Goal: Transaction & Acquisition: Purchase product/service

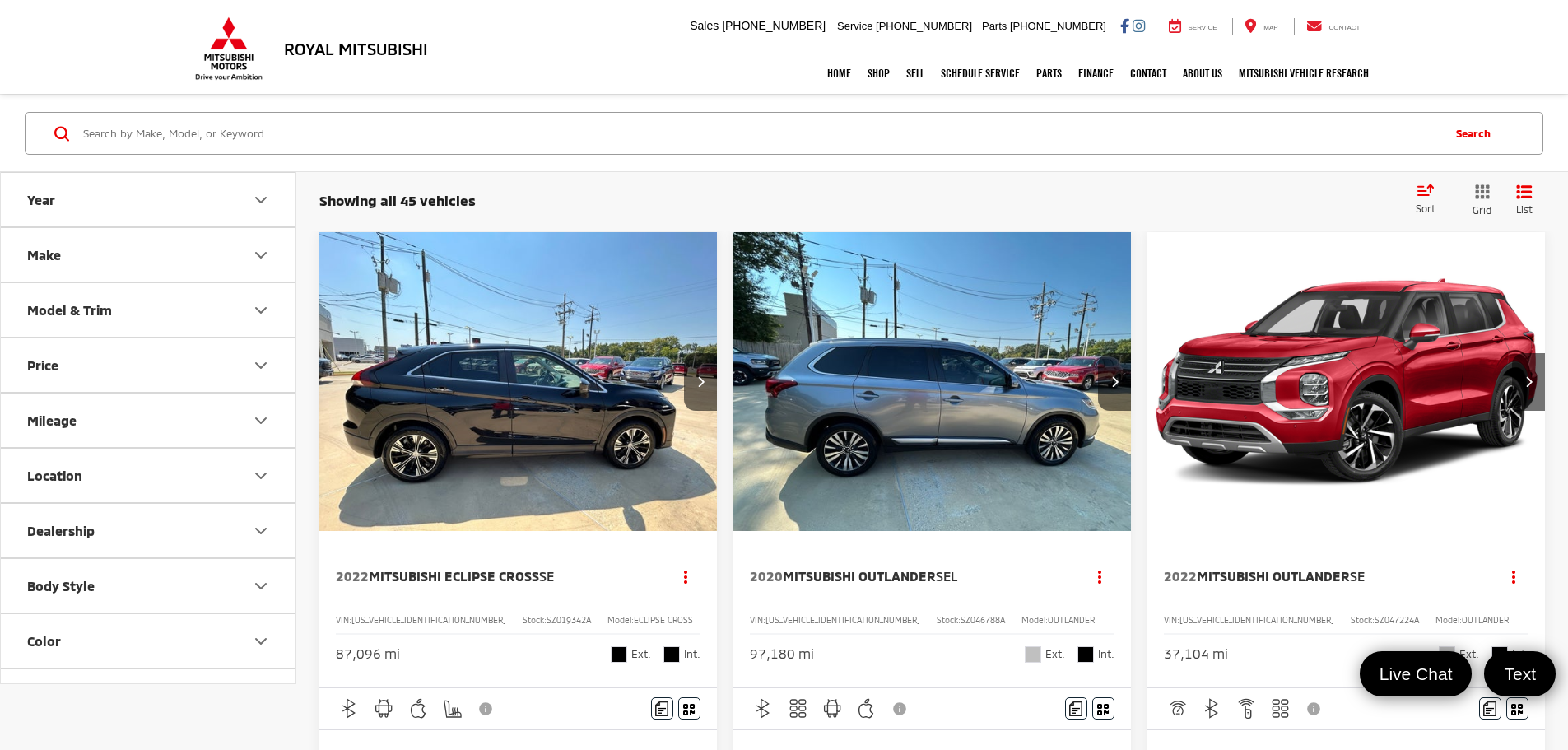
click at [1420, 197] on div "Sort" at bounding box center [1429, 200] width 46 height 32
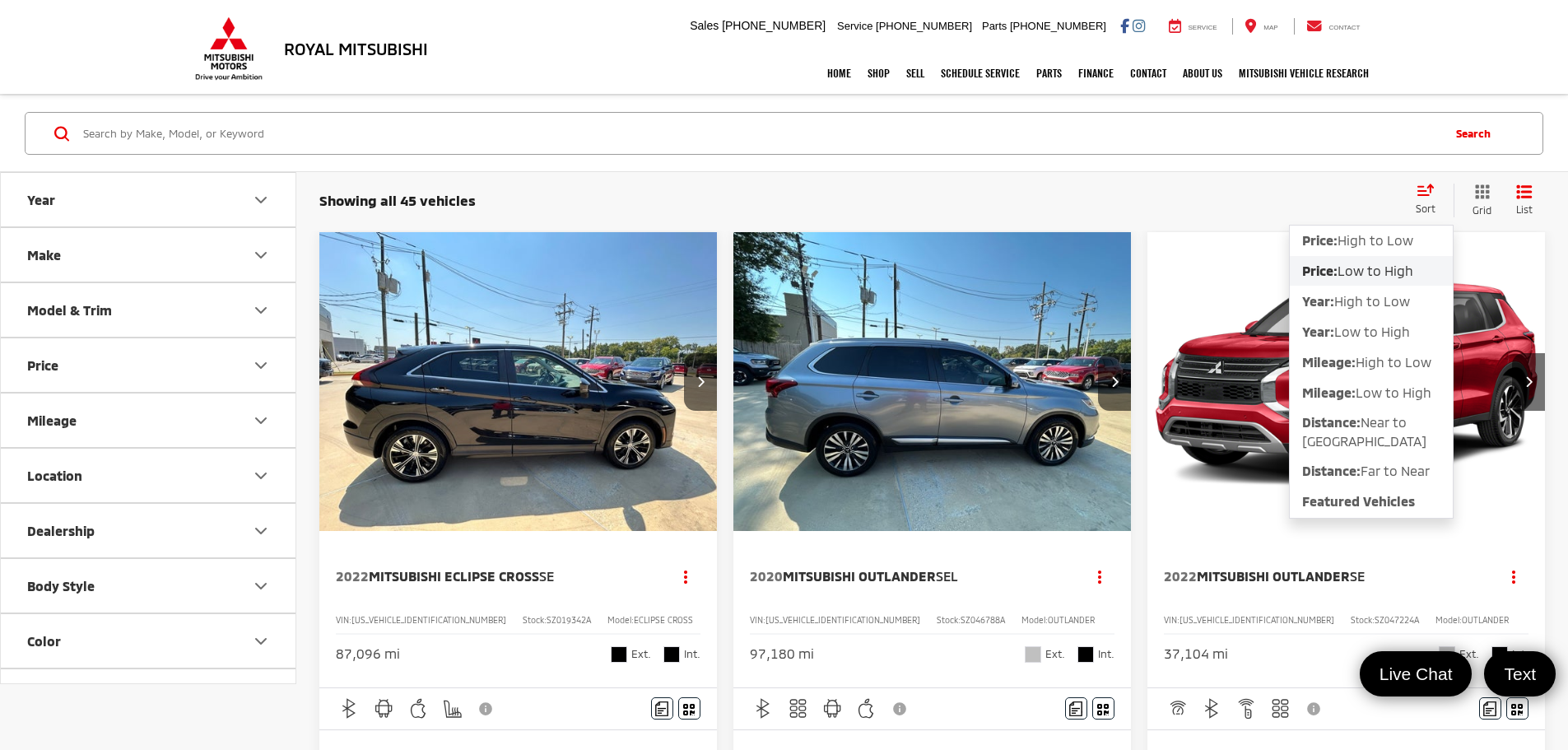
click at [1335, 270] on span "Price:" at bounding box center [1319, 271] width 35 height 16
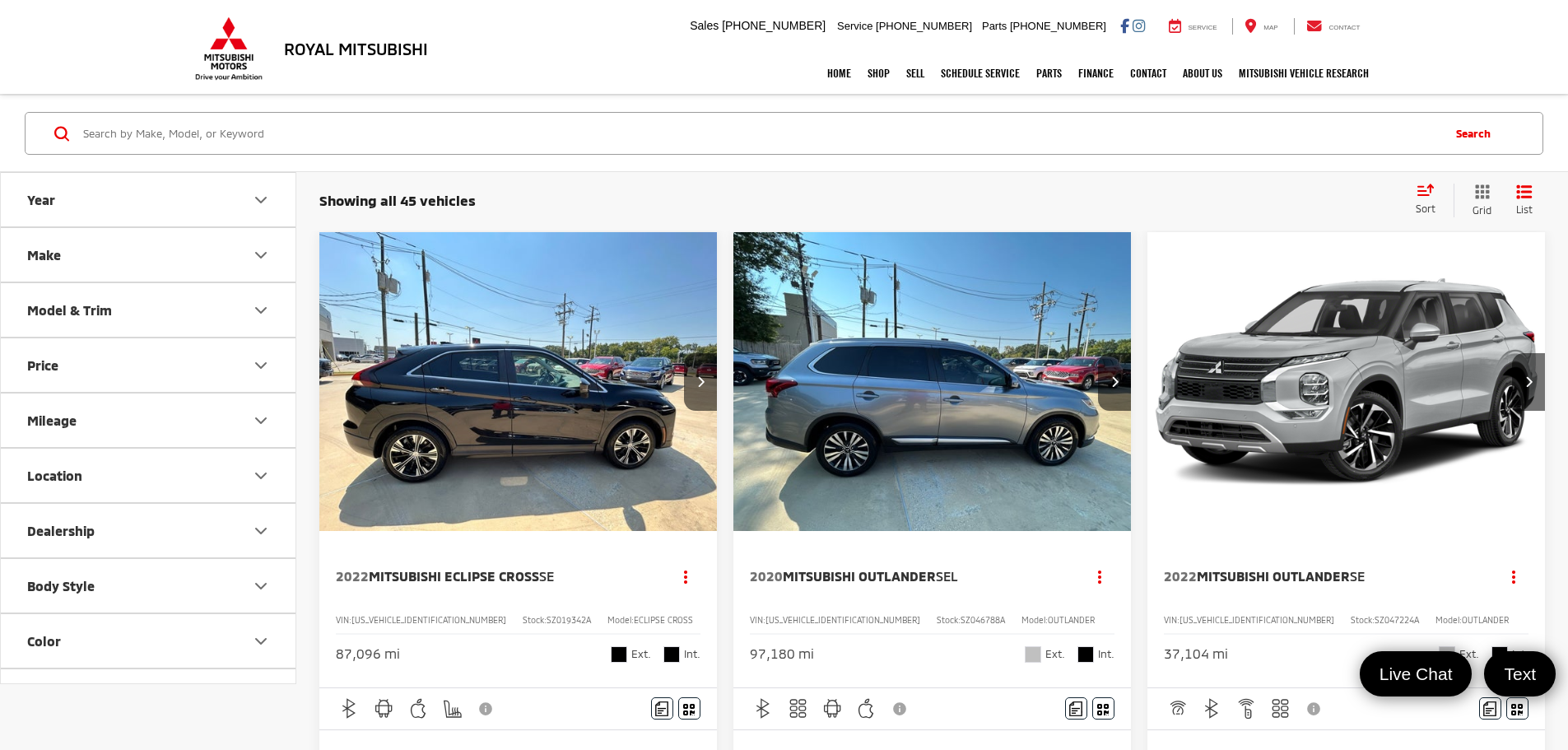
click at [474, 372] on img "2022 Mitsubishi Eclipse Cross SE 0" at bounding box center [518, 382] width 400 height 300
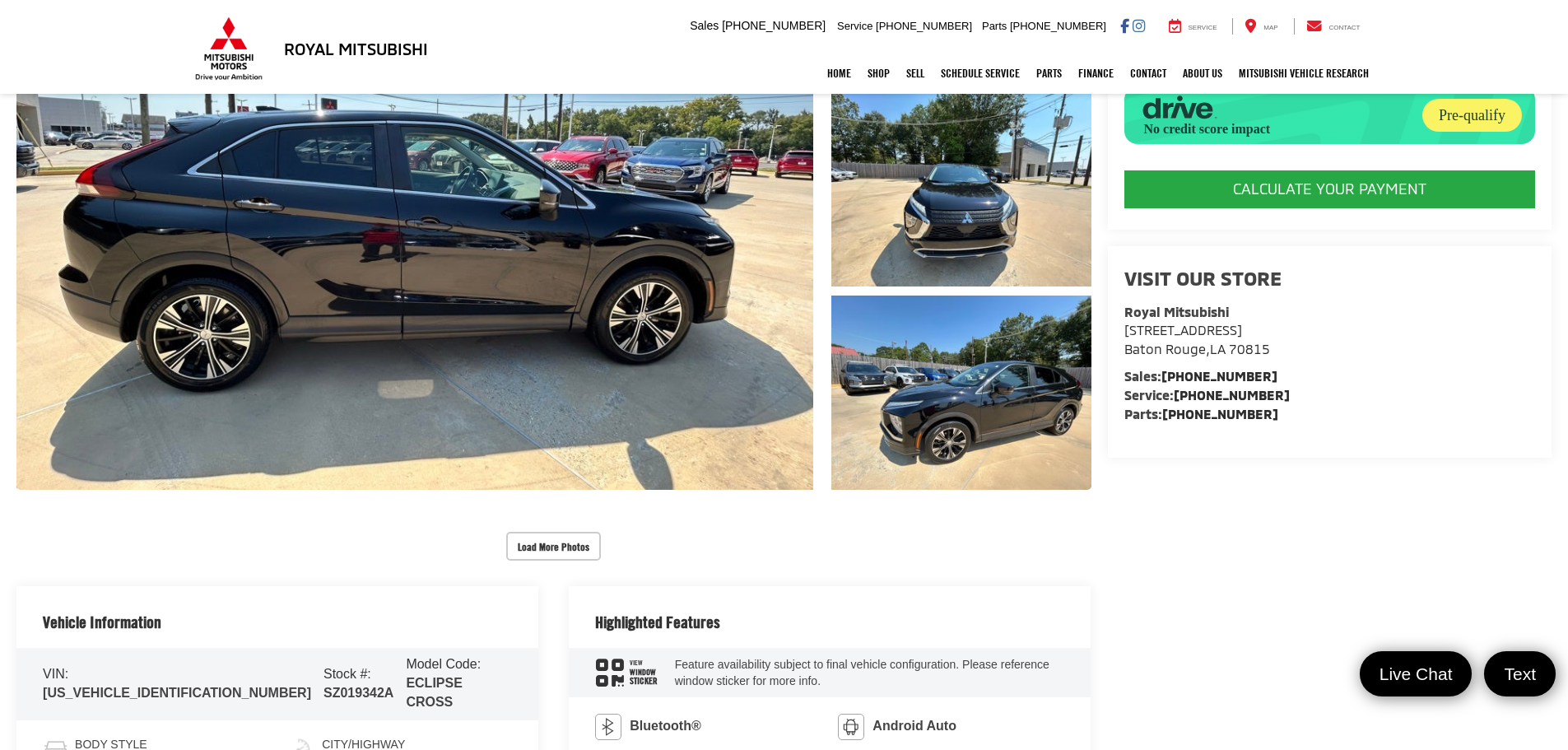
scroll to position [577, 0]
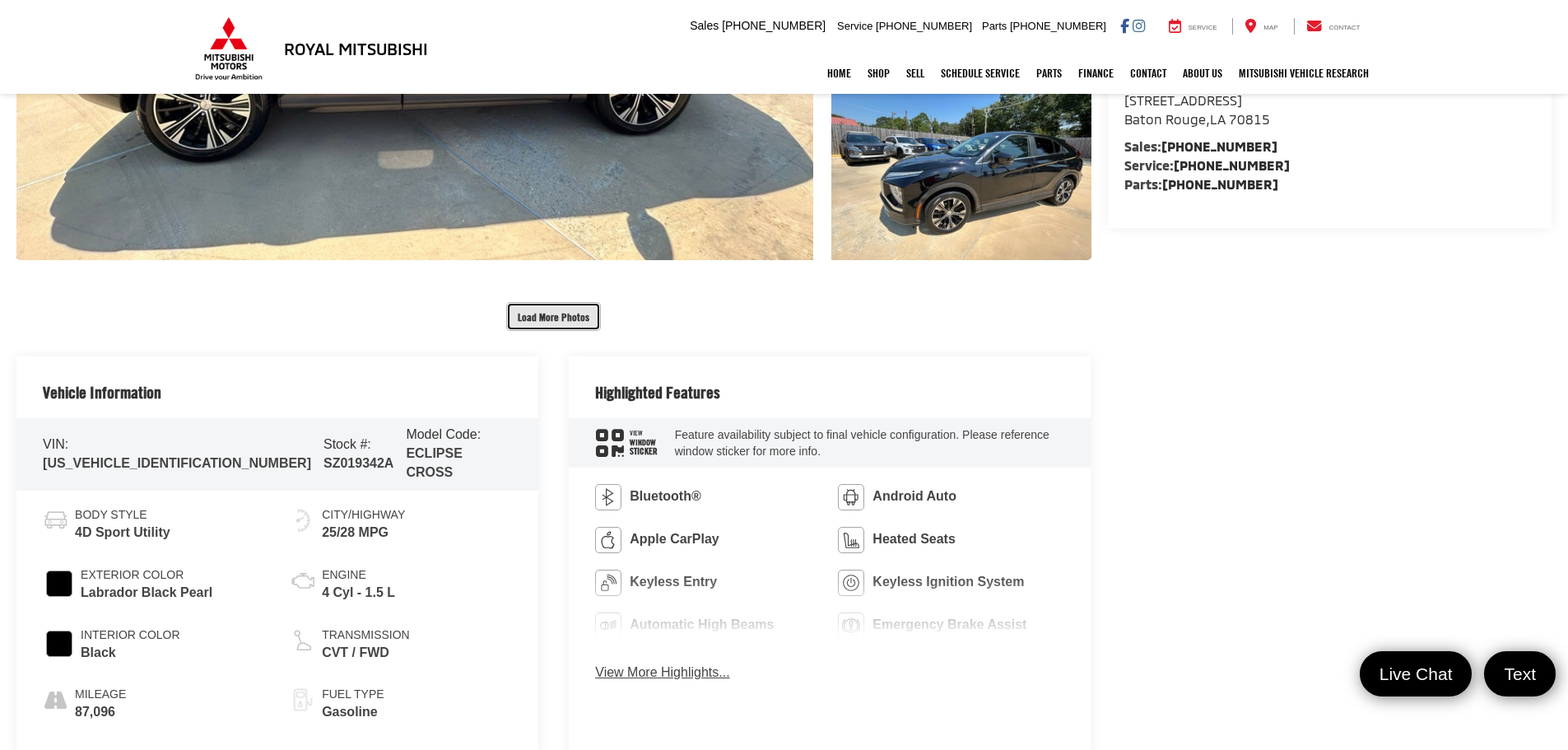
click at [536, 318] on button "Load More Photos" at bounding box center [553, 316] width 94 height 29
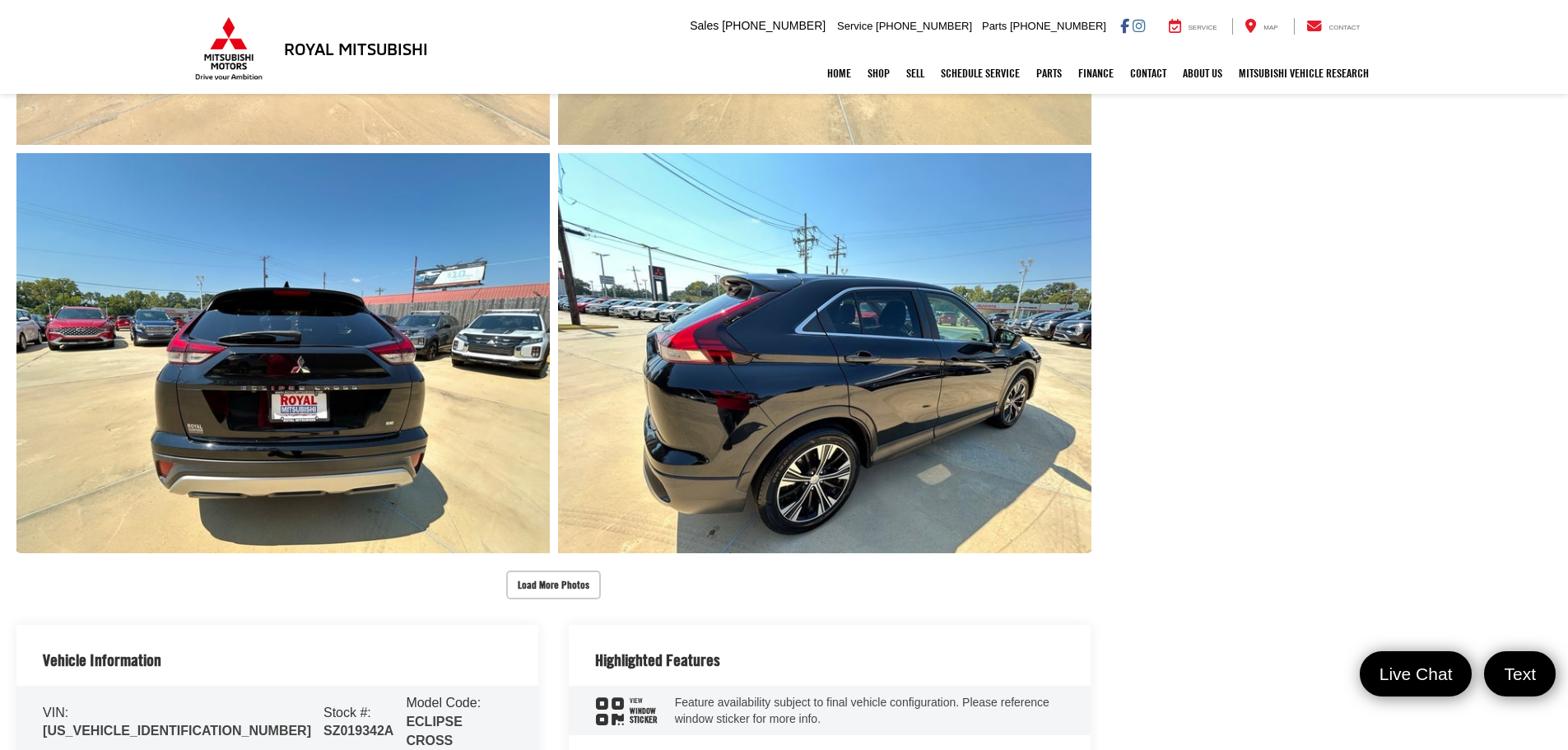
scroll to position [1153, 0]
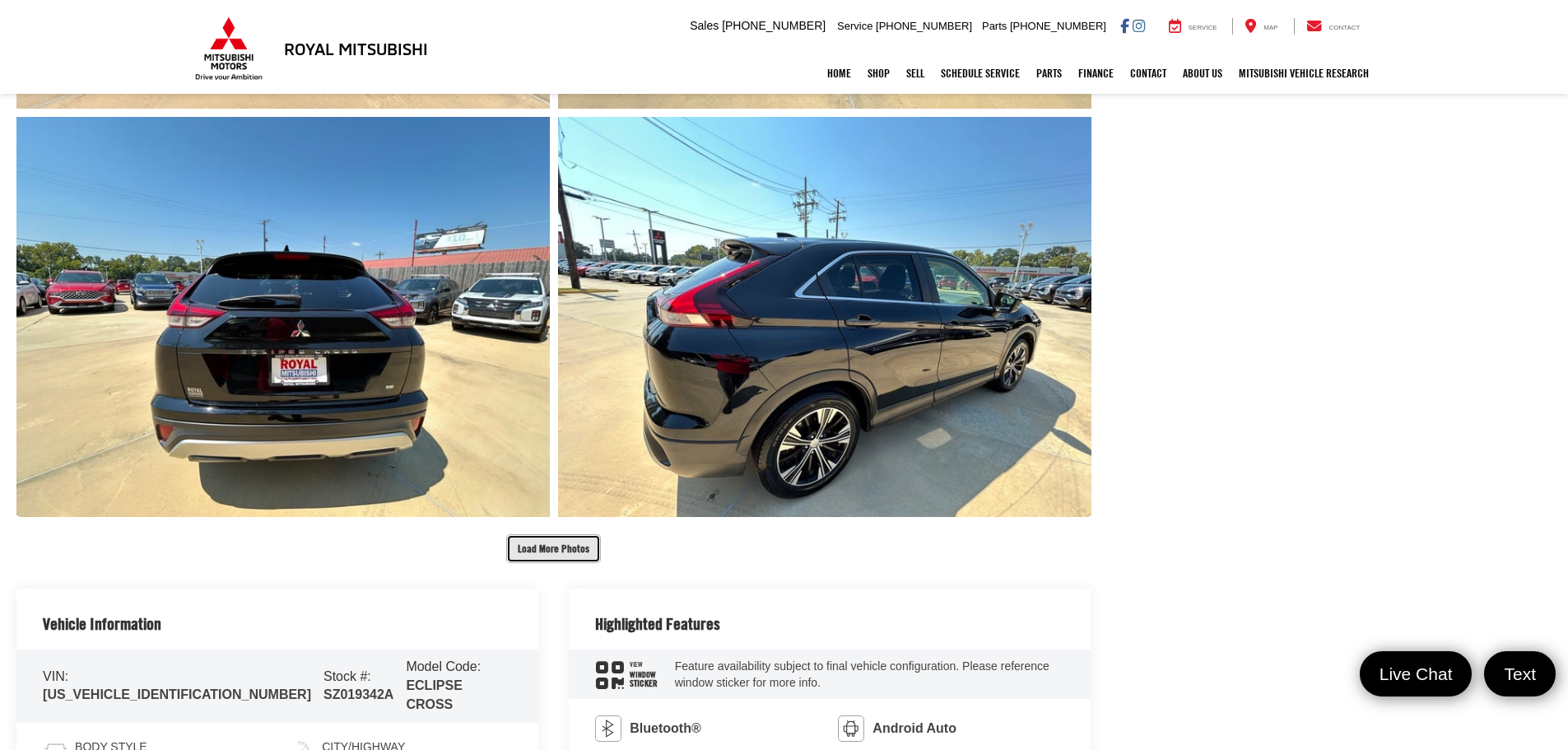
click at [590, 552] on button "Load More Photos" at bounding box center [553, 548] width 94 height 29
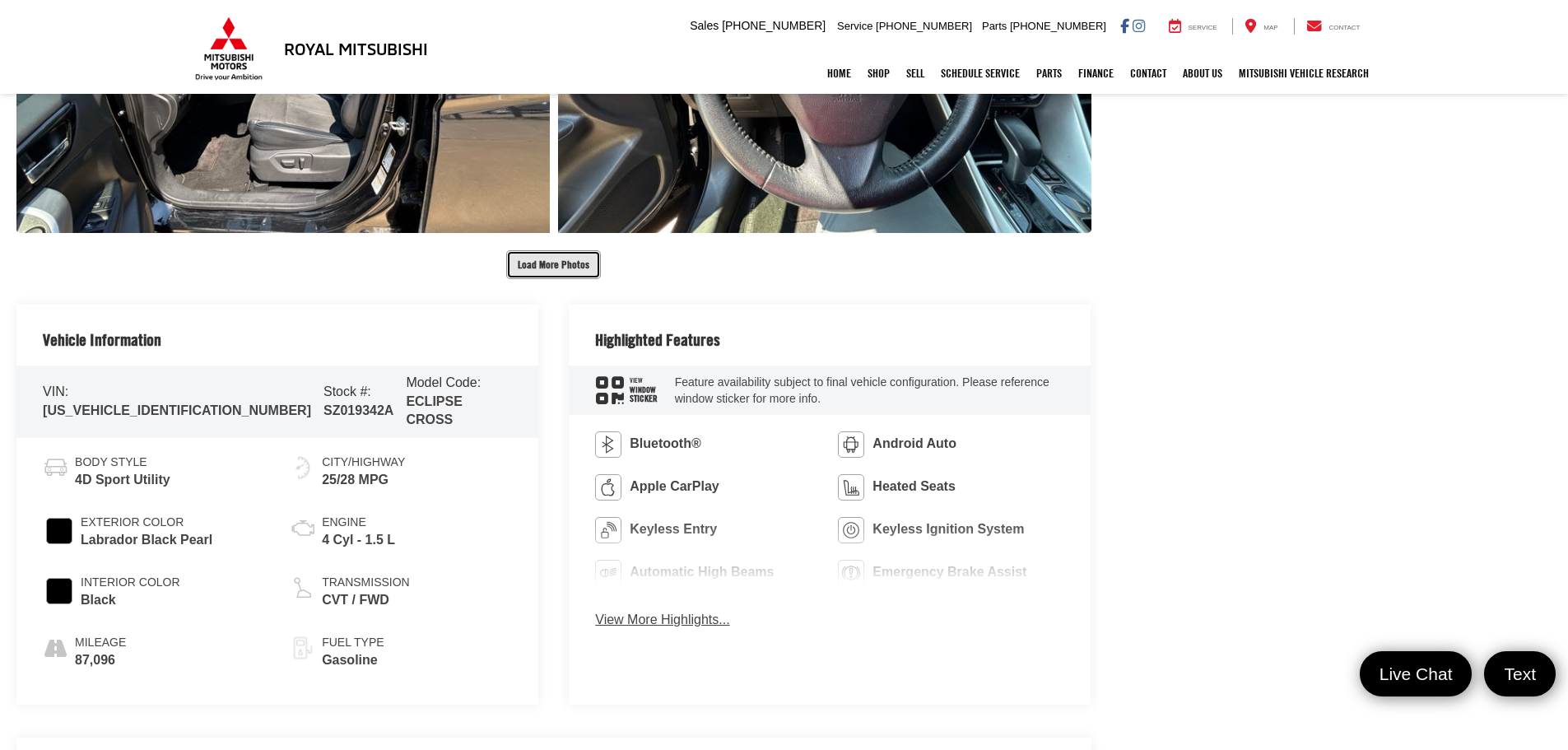
scroll to position [2305, 0]
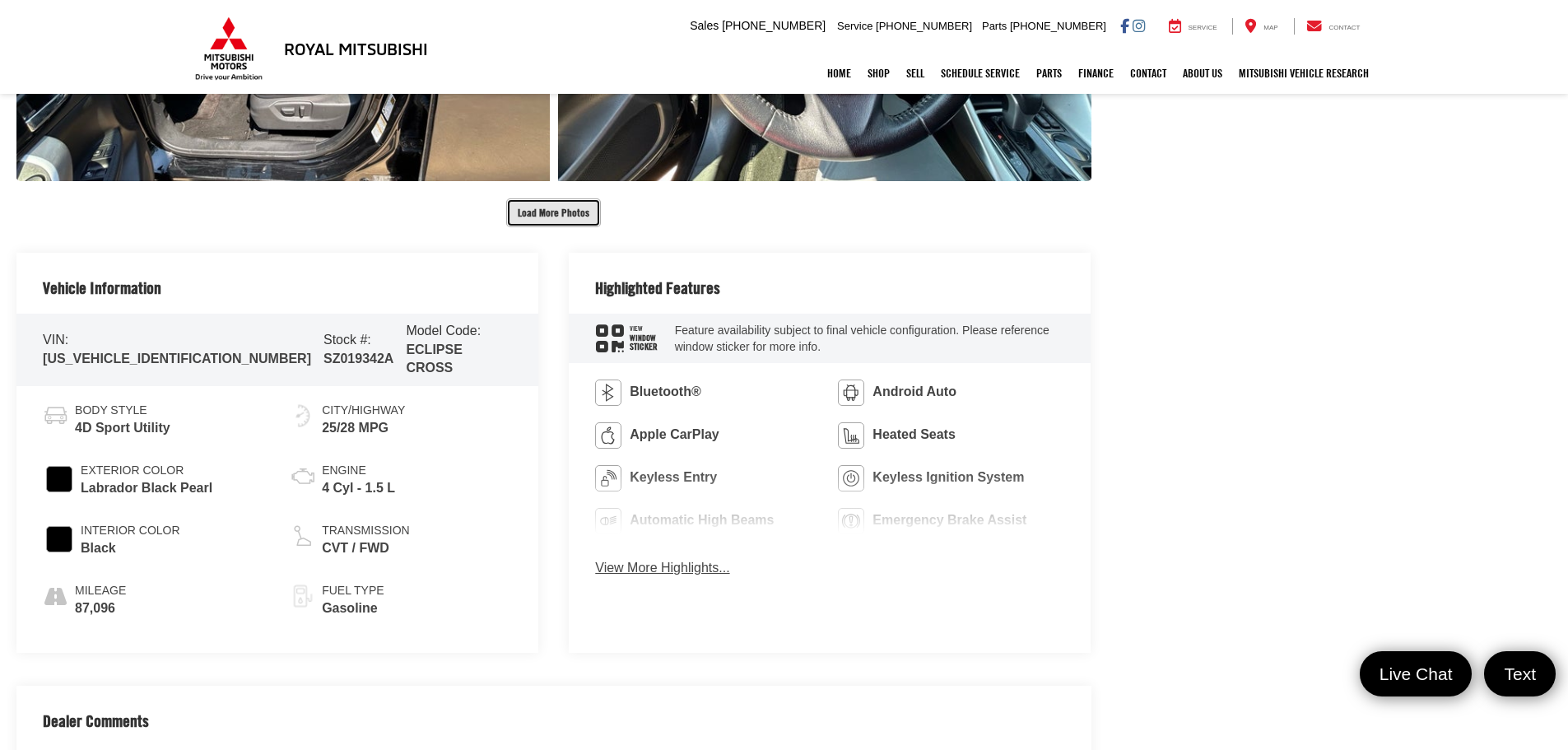
click at [541, 218] on button "Load More Photos" at bounding box center [553, 213] width 94 height 29
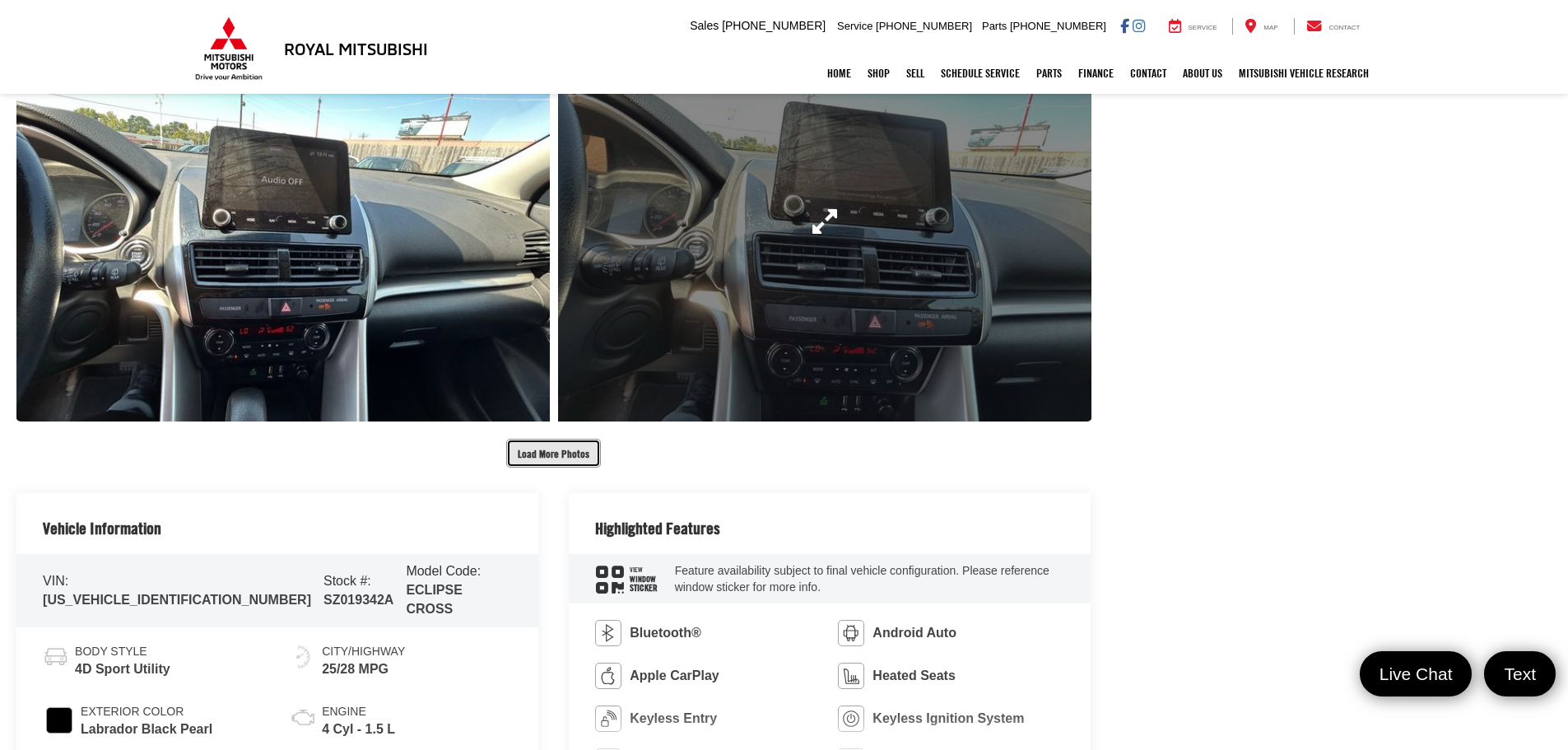
scroll to position [2882, 0]
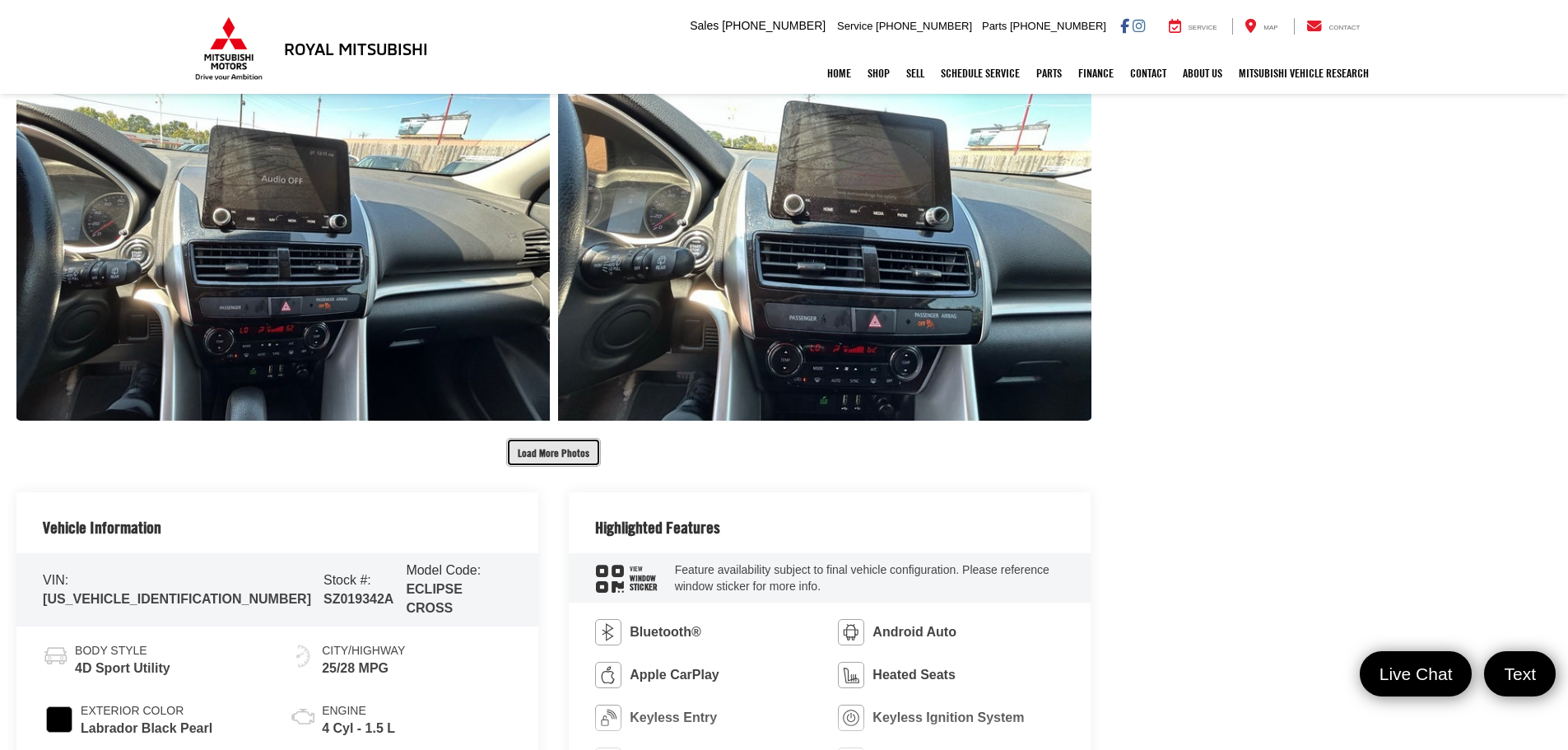
click at [552, 454] on button "Load More Photos" at bounding box center [553, 452] width 94 height 29
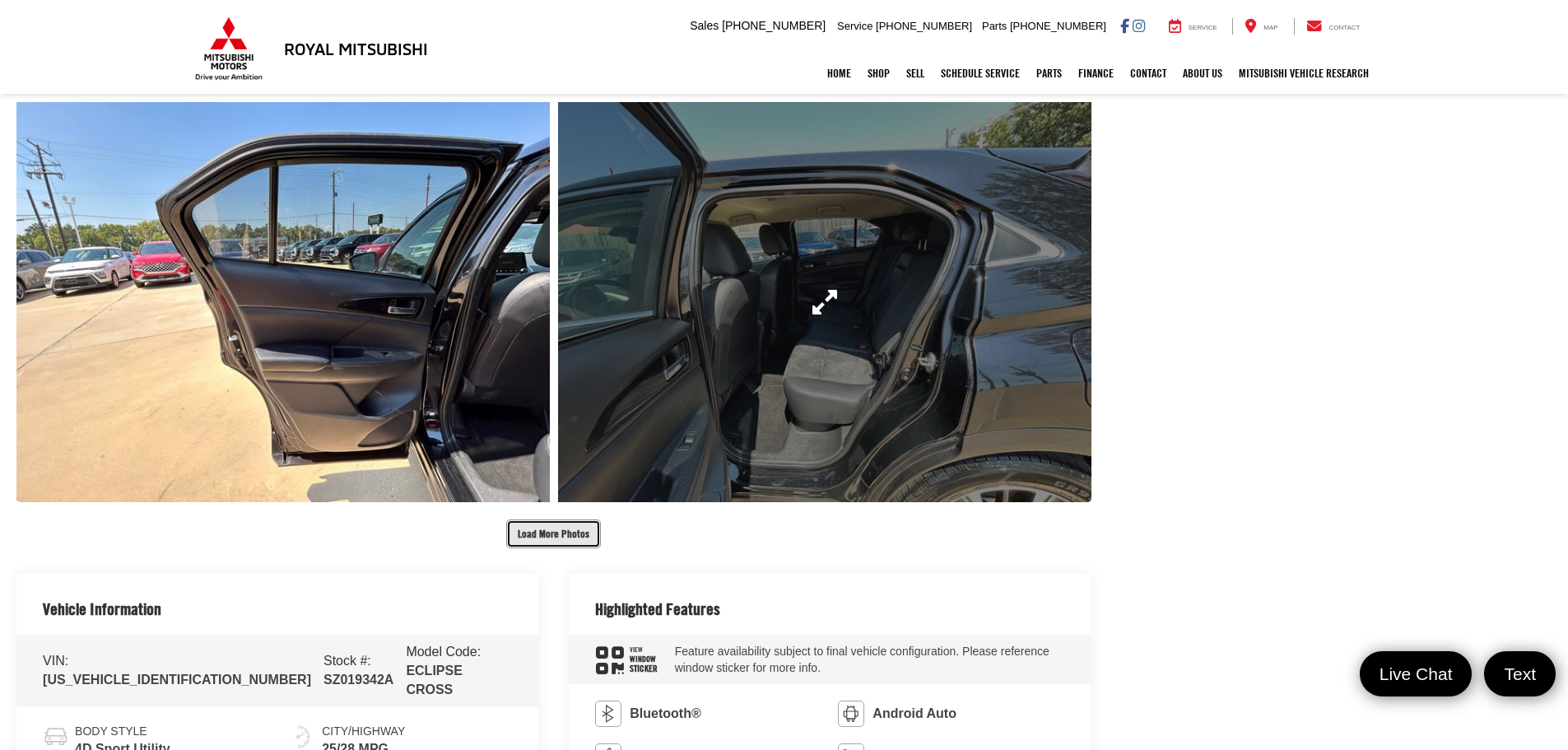
scroll to position [3623, 0]
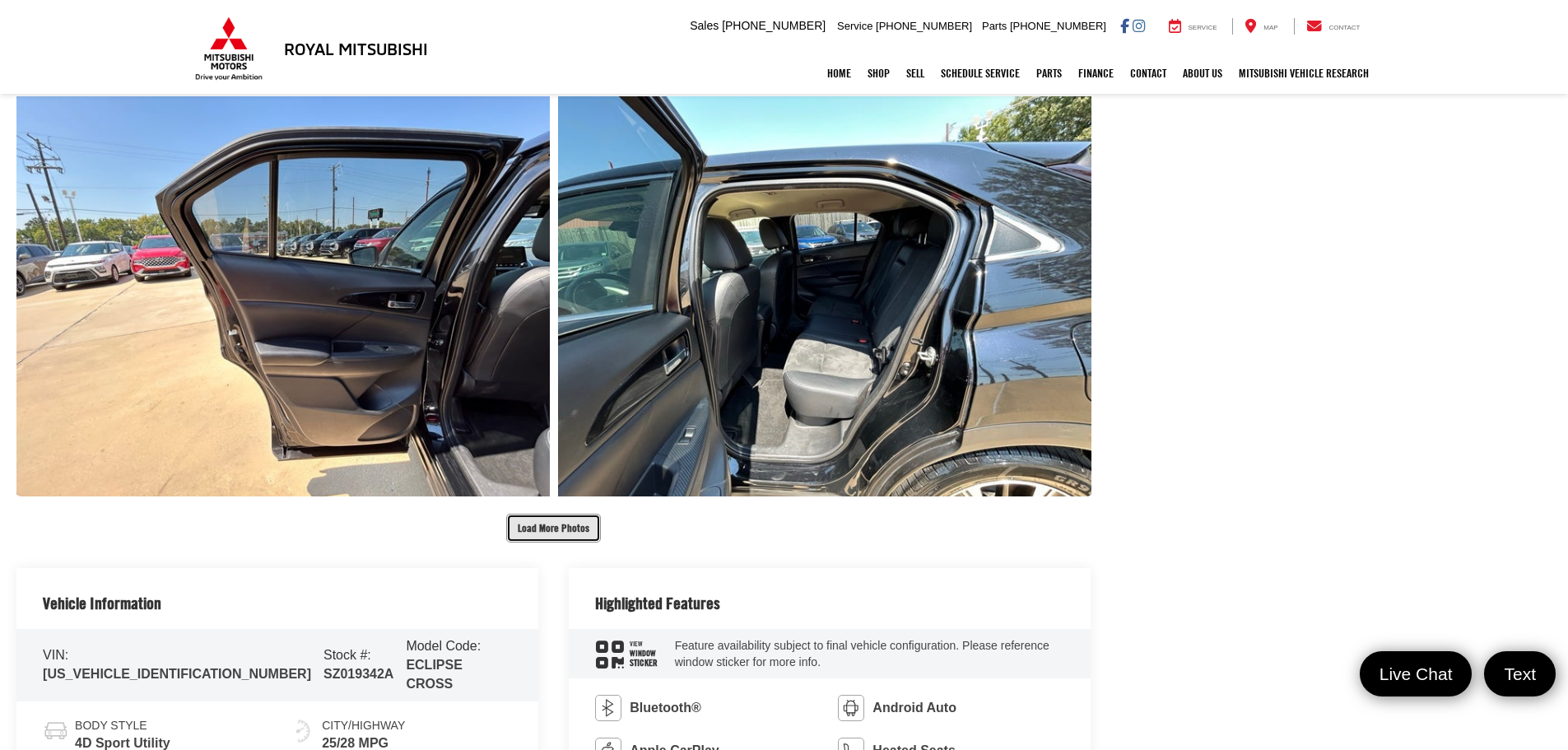
click at [568, 521] on button "Load More Photos" at bounding box center [553, 528] width 94 height 29
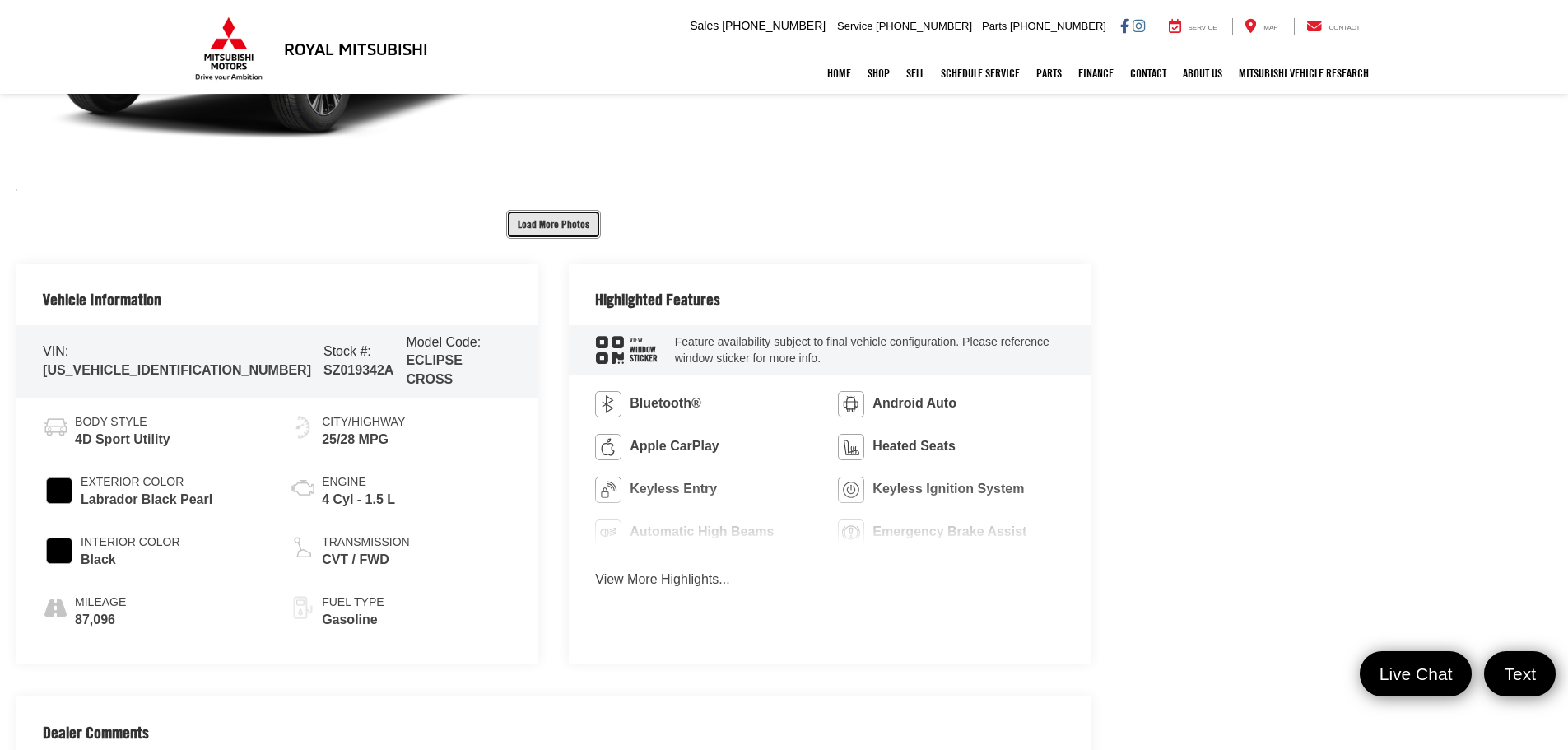
scroll to position [4776, 0]
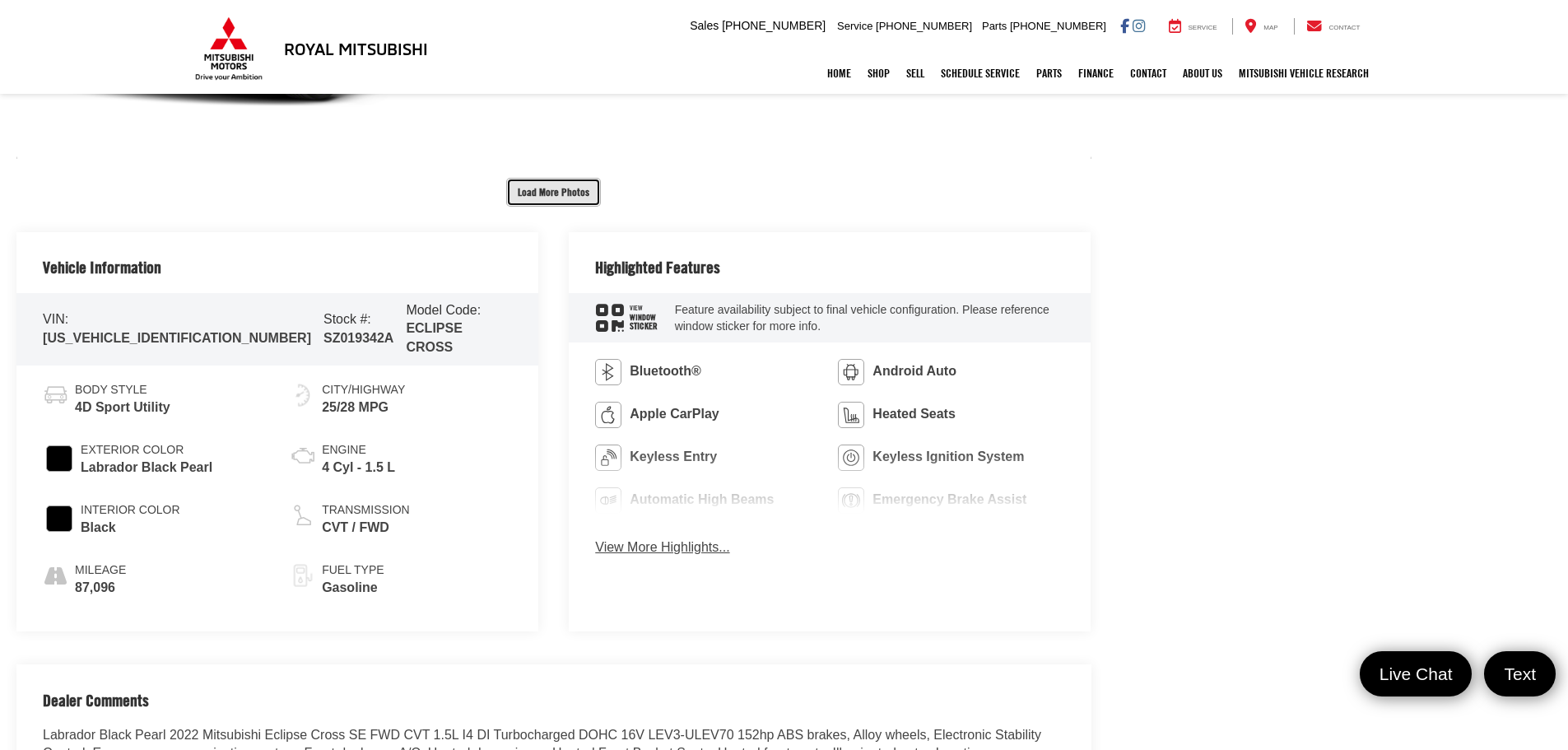
click at [555, 189] on button "Load More Photos" at bounding box center [553, 192] width 94 height 29
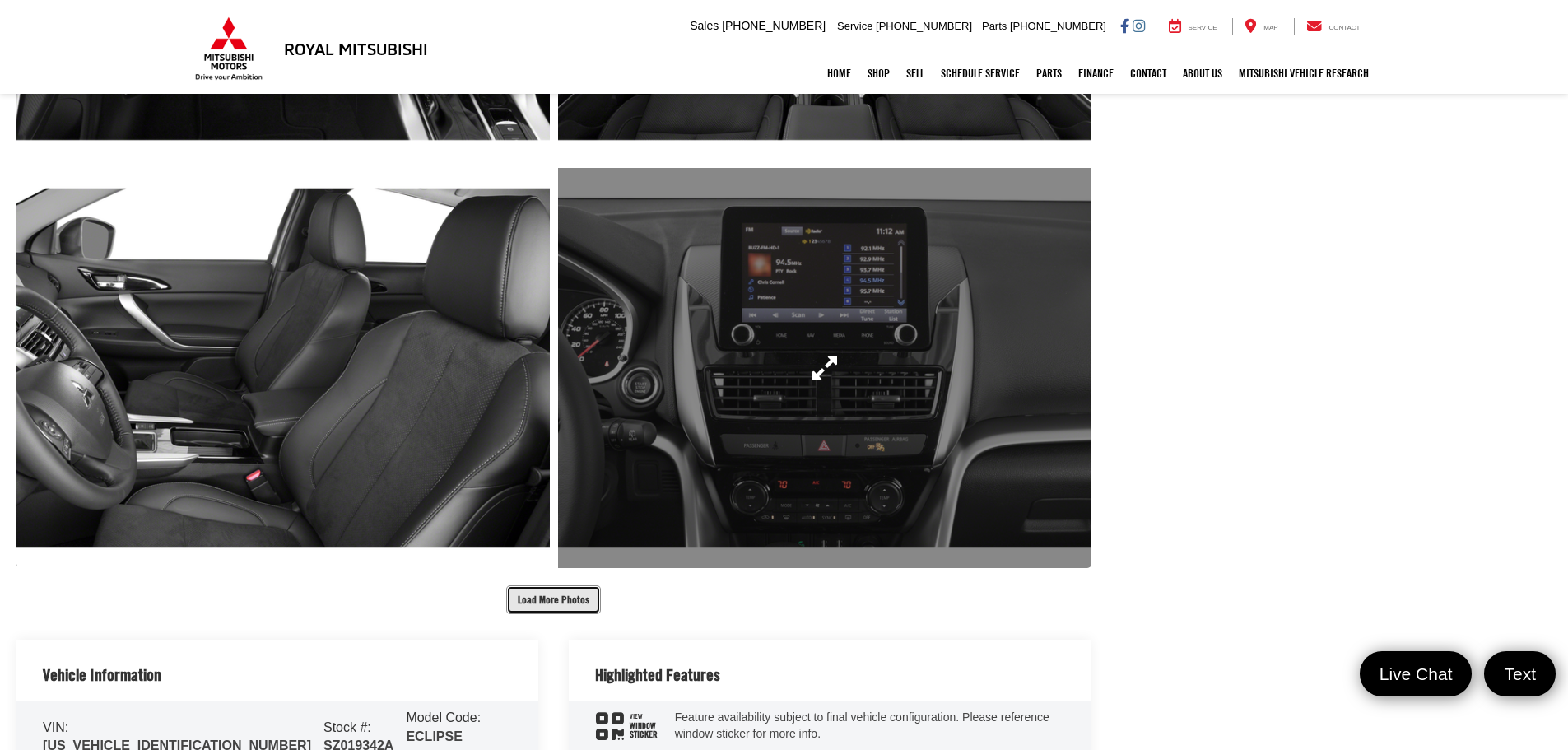
scroll to position [5187, 0]
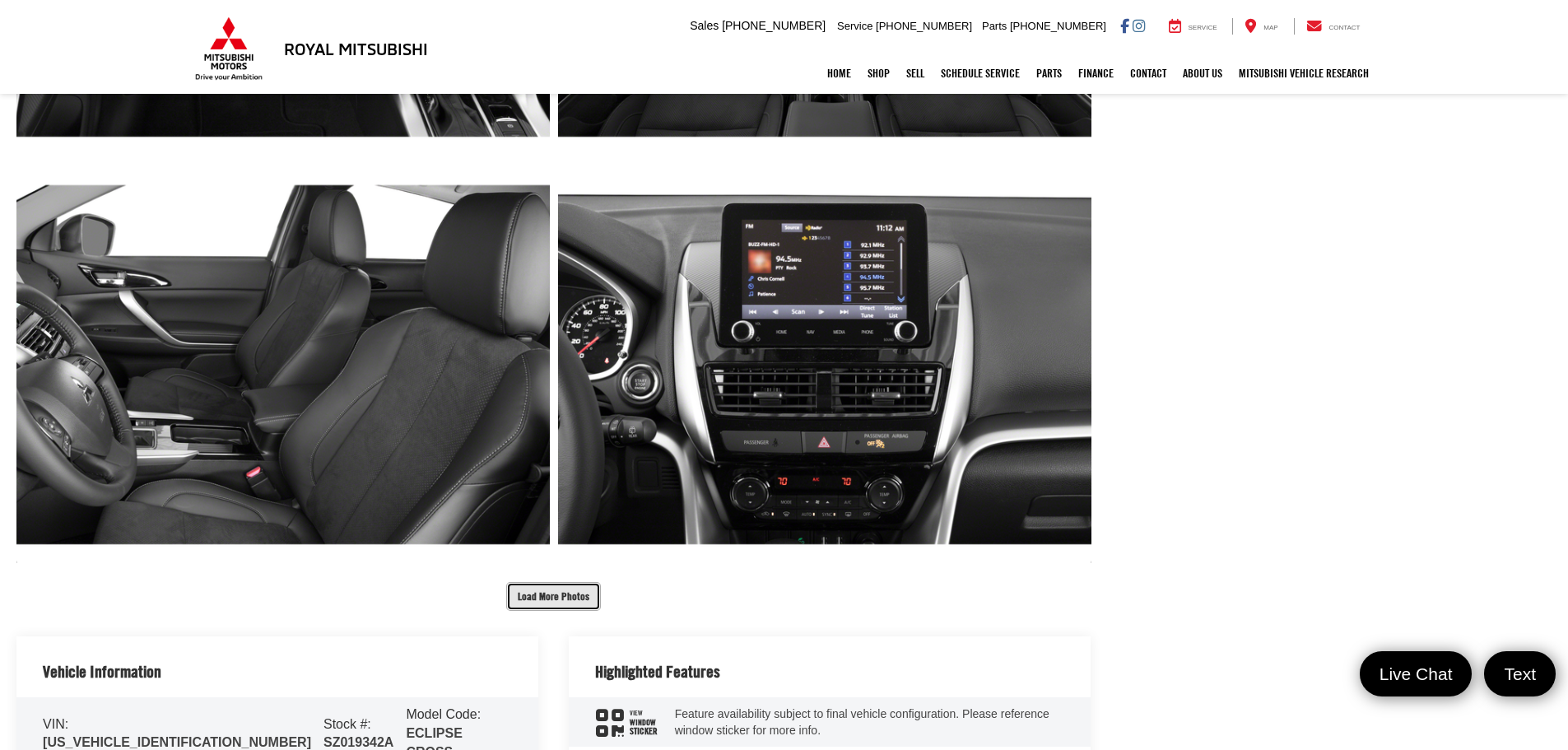
click at [572, 587] on button "Load More Photos" at bounding box center [553, 595] width 94 height 29
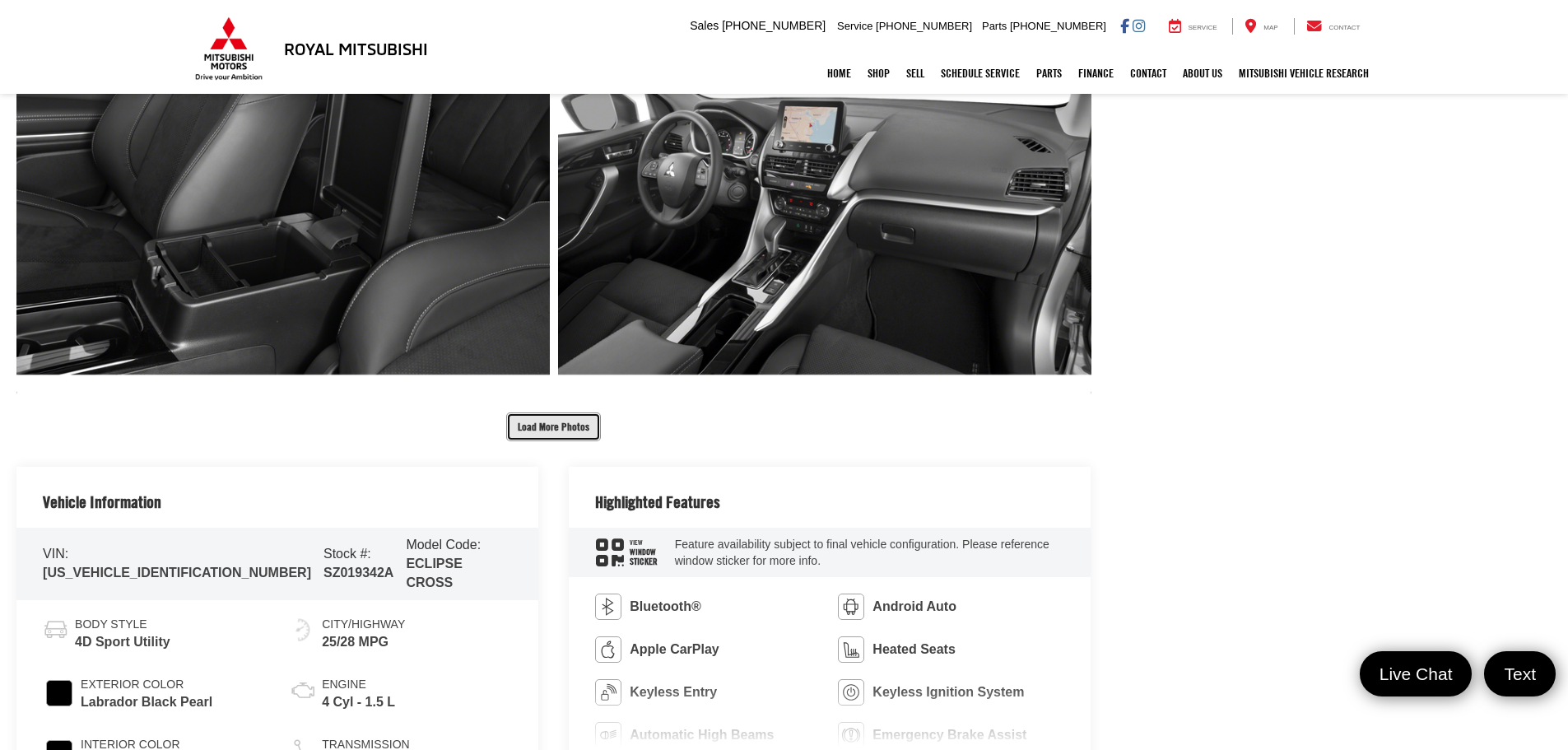
scroll to position [6175, 0]
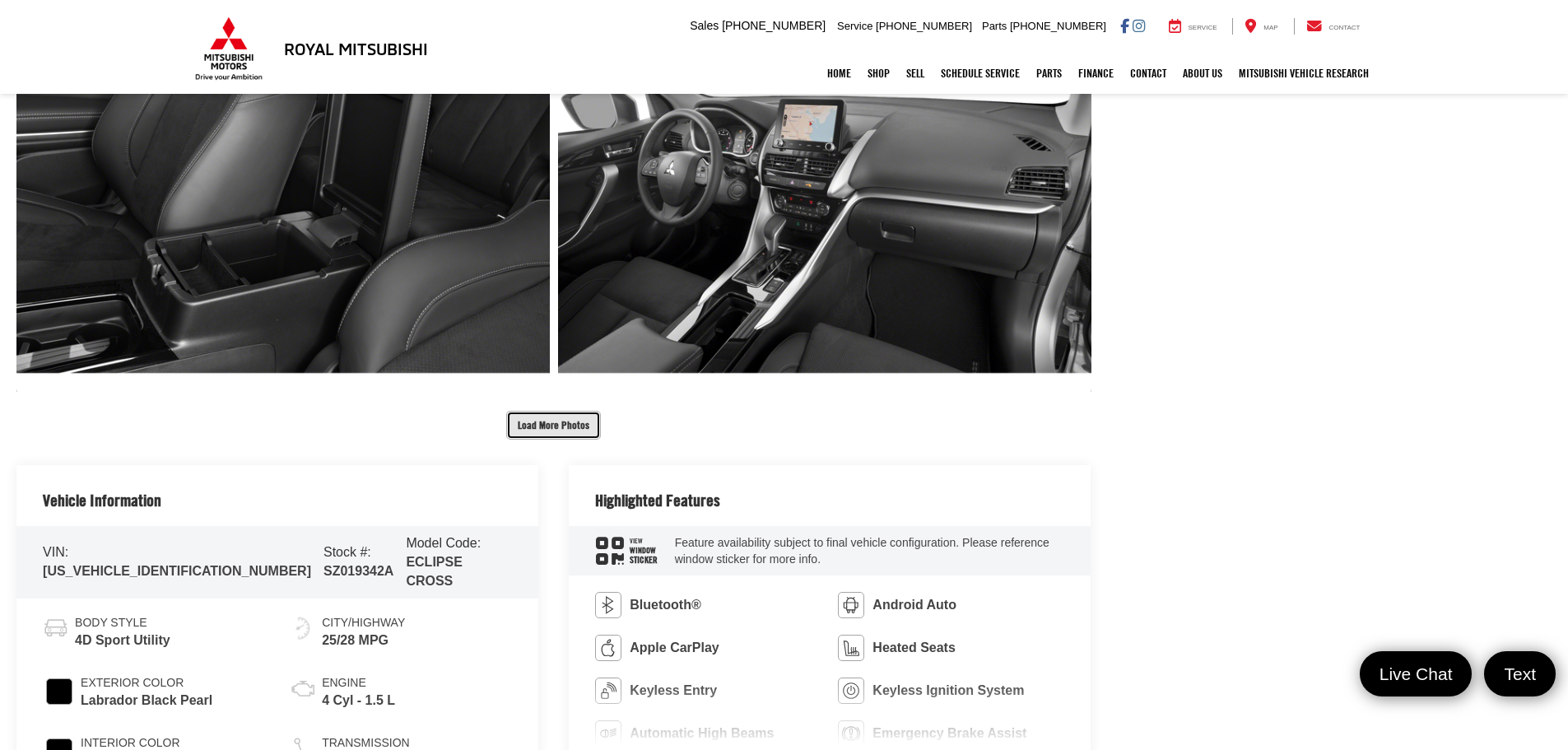
click at [559, 434] on button "Load More Photos" at bounding box center [553, 424] width 94 height 29
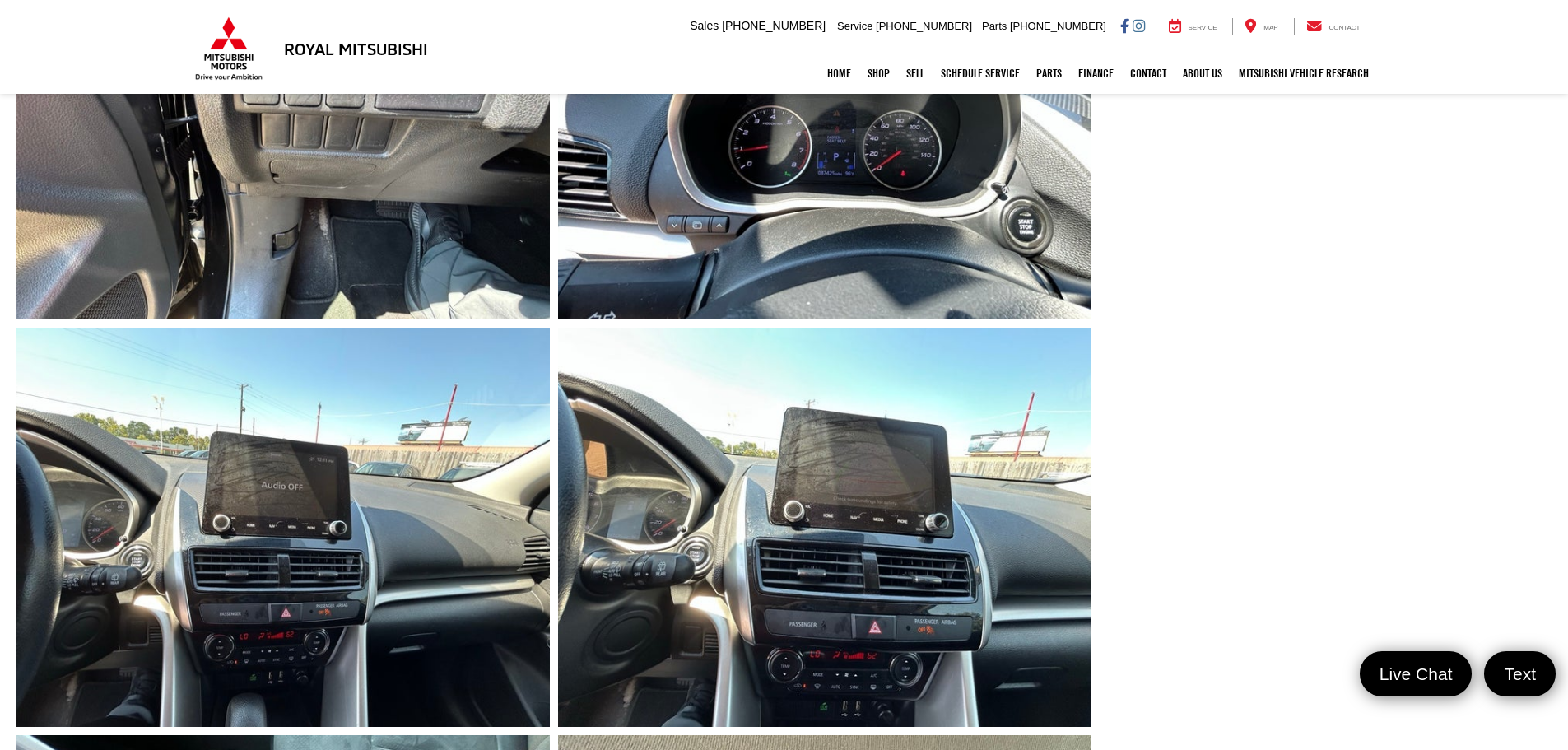
scroll to position [2552, 0]
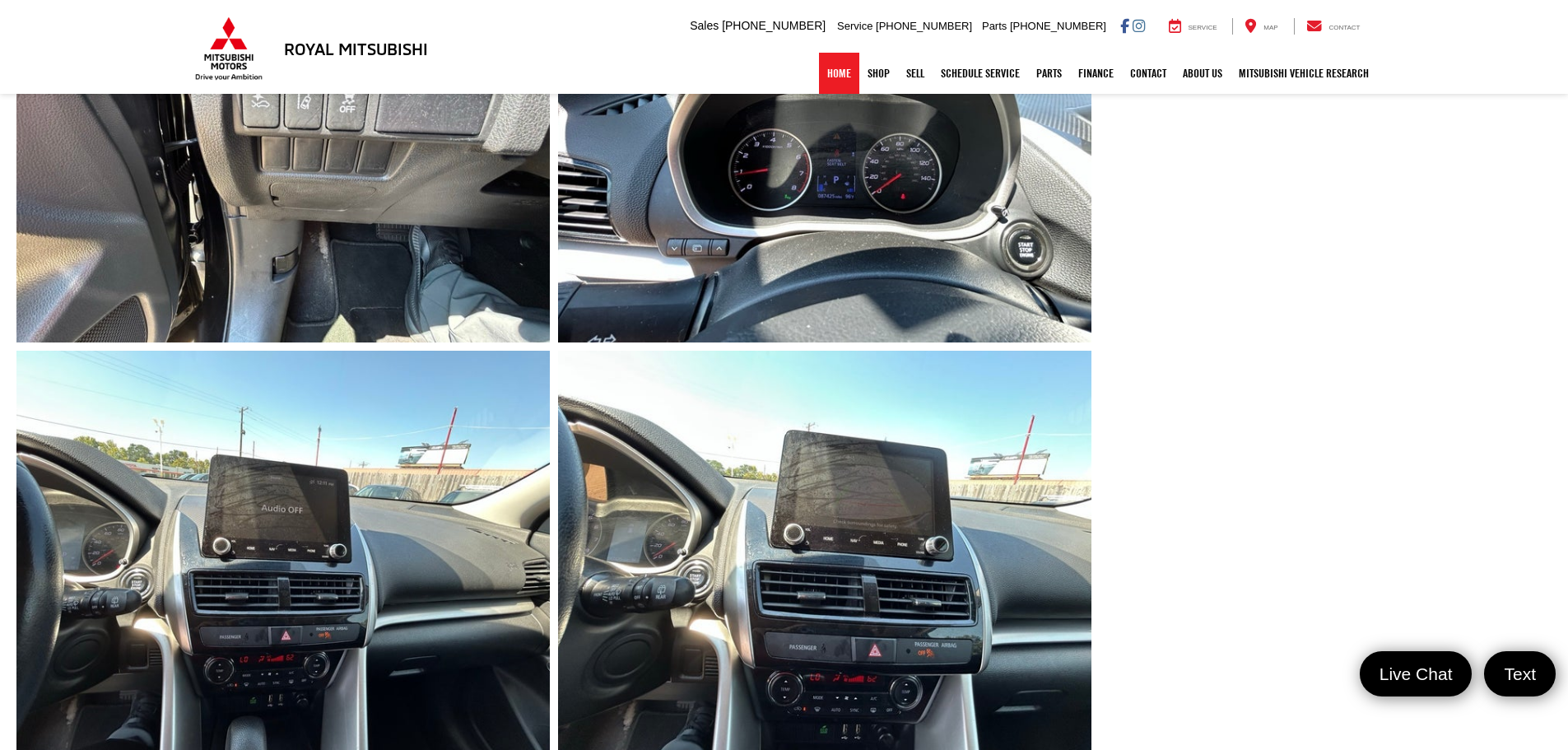
click at [825, 83] on link "Home" at bounding box center [838, 74] width 40 height 41
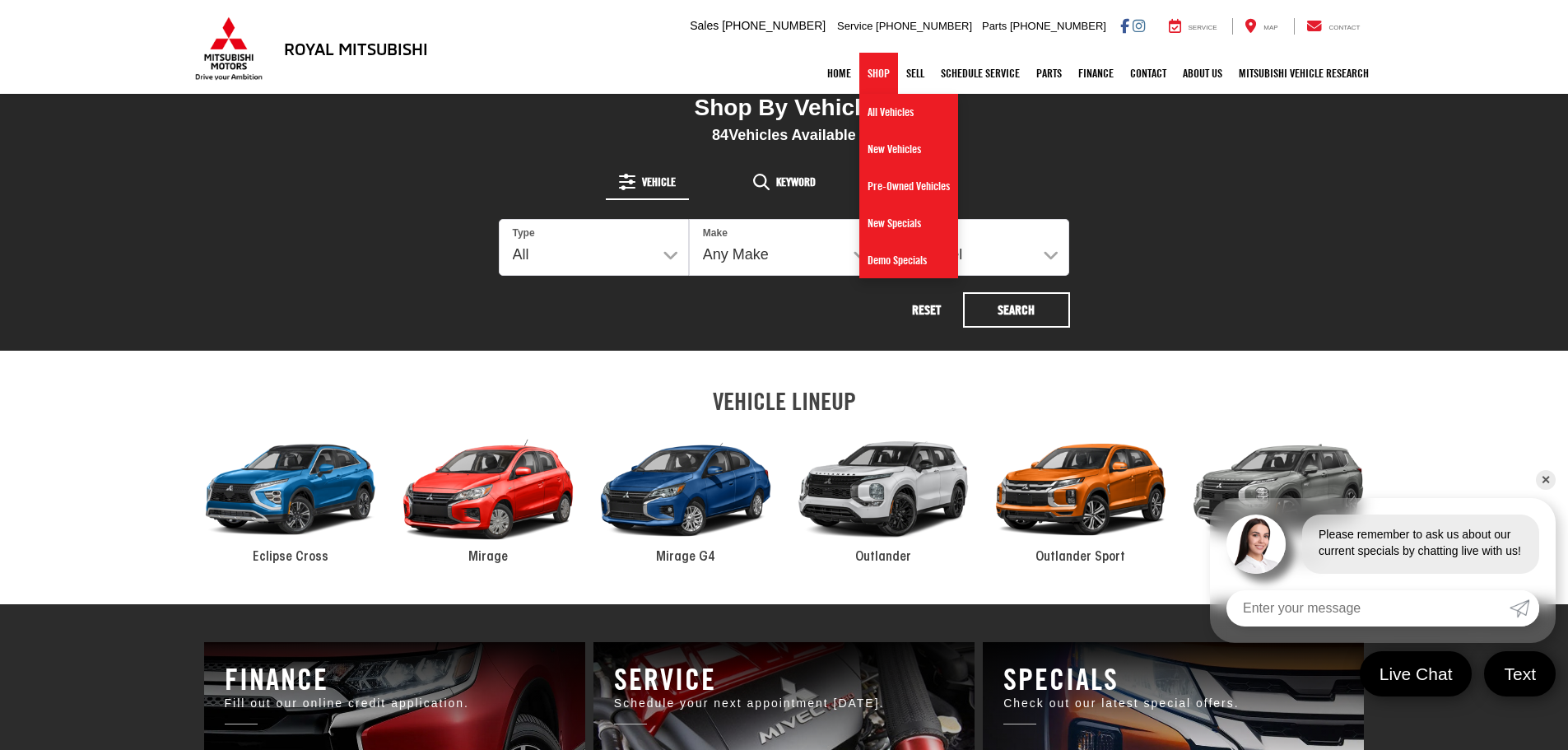
scroll to position [1153, 0]
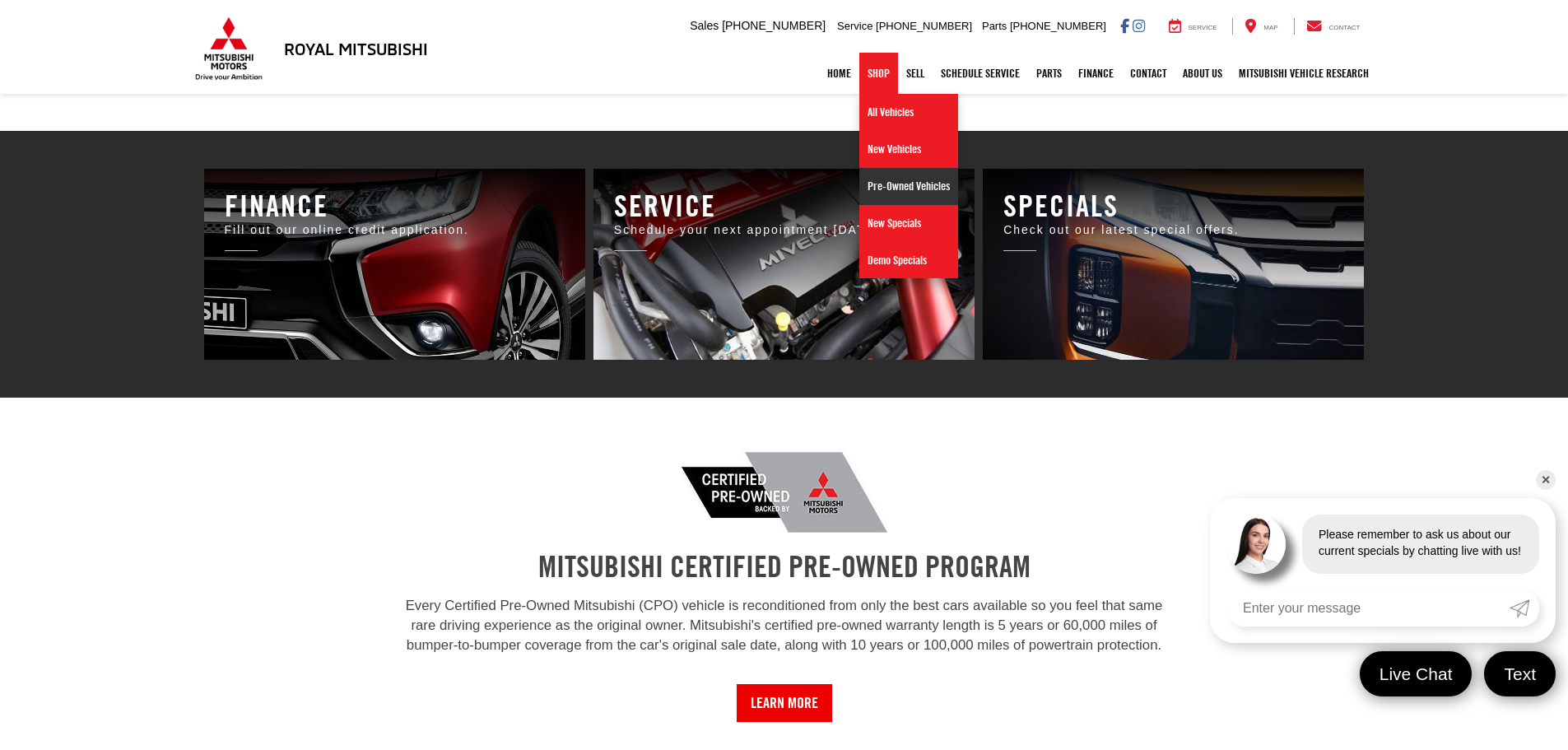
click at [859, 181] on link "Pre-Owned Vehicles" at bounding box center [908, 187] width 98 height 37
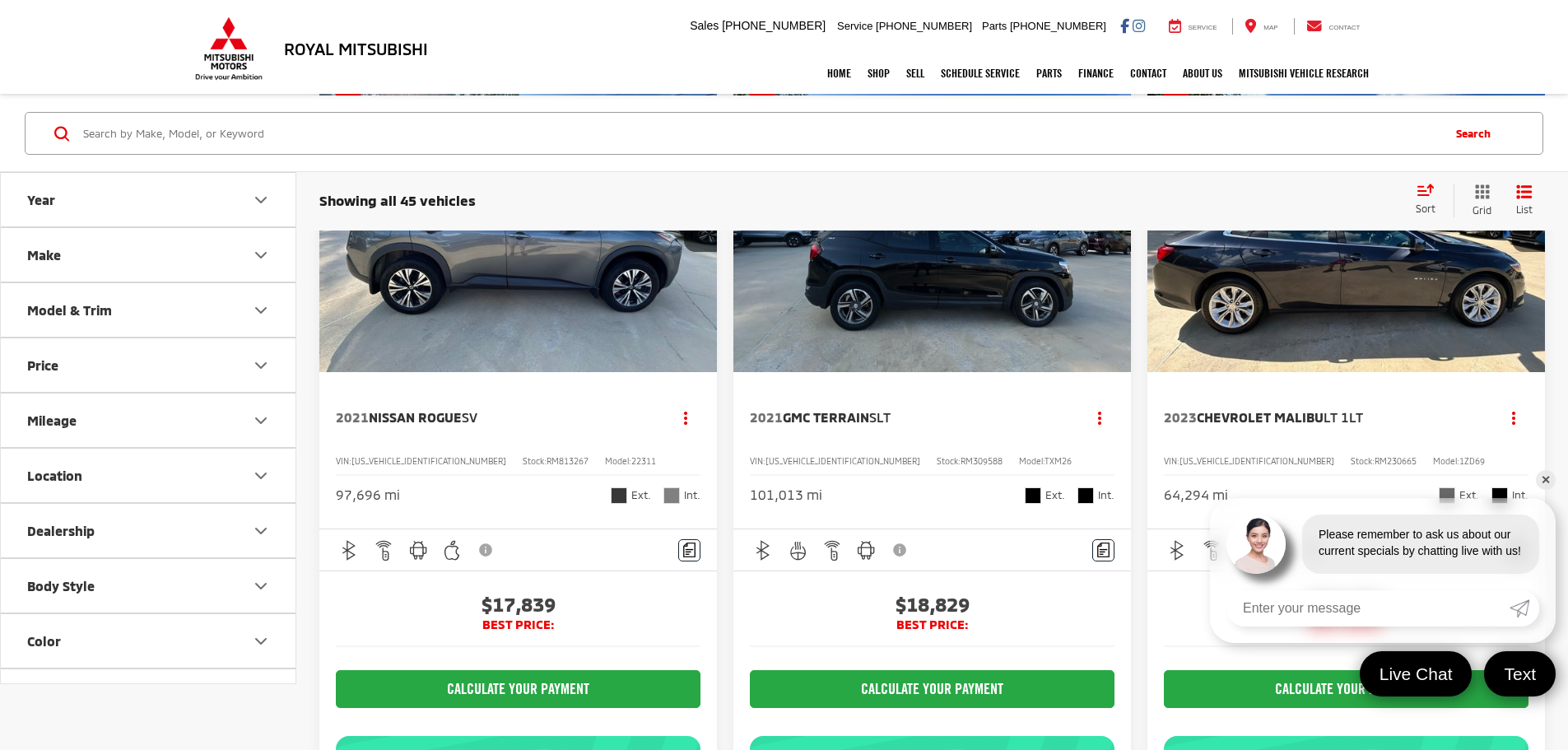
scroll to position [1811, 0]
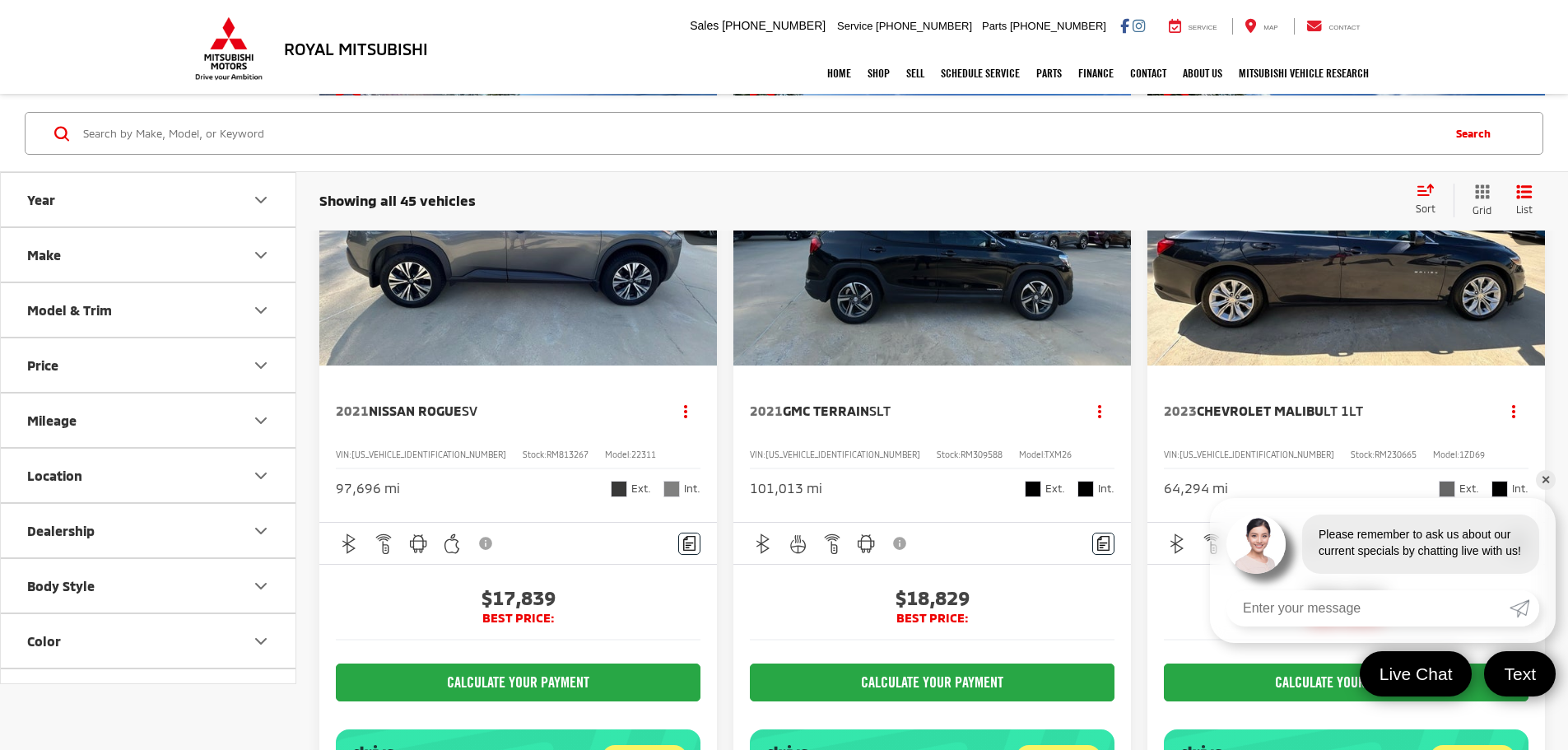
click at [1542, 481] on link "✕" at bounding box center [1545, 480] width 20 height 20
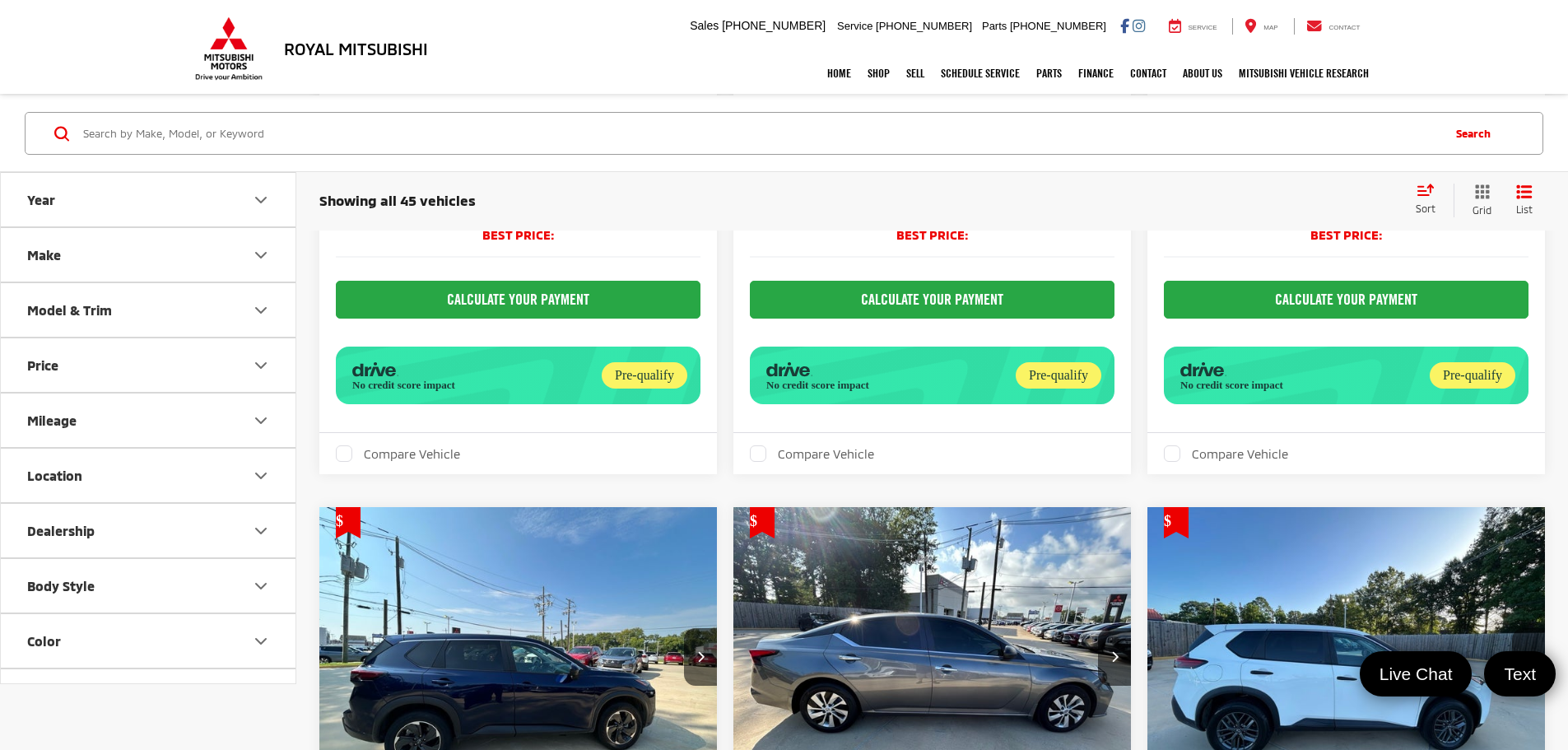
scroll to position [3787, 0]
